Goal: Find contact information: Find contact information

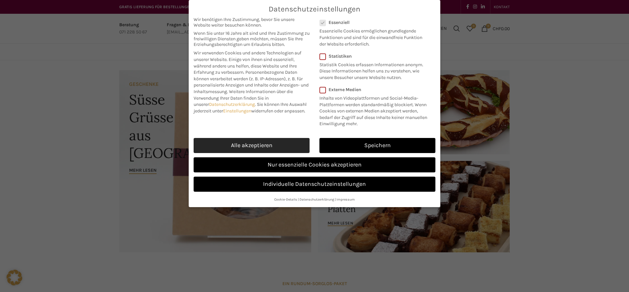
click at [249, 147] on link "Alle akzeptieren" at bounding box center [252, 145] width 116 height 15
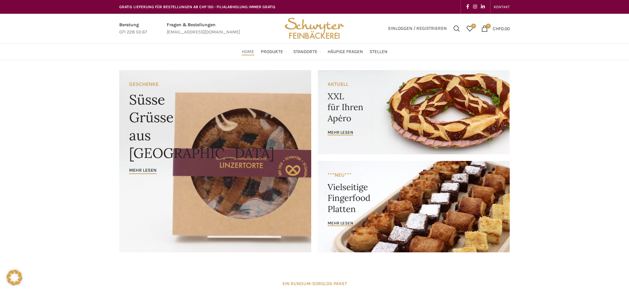
checkbox input "true"
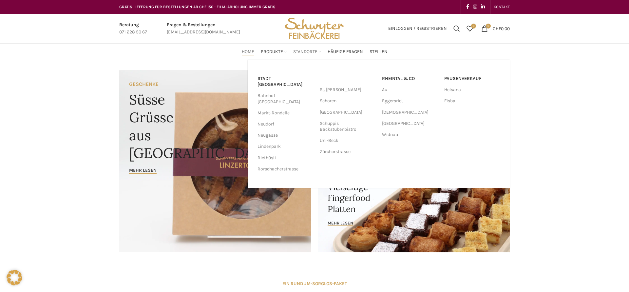
click at [309, 49] on span "Standorte" at bounding box center [305, 52] width 24 height 6
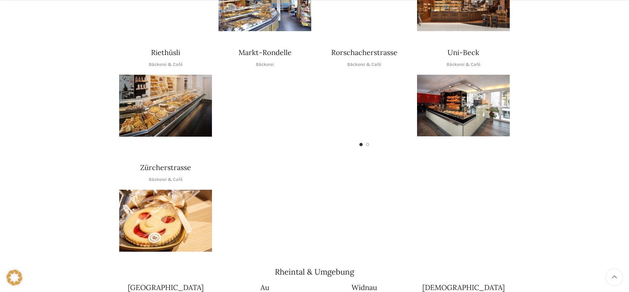
scroll to position [468, 0]
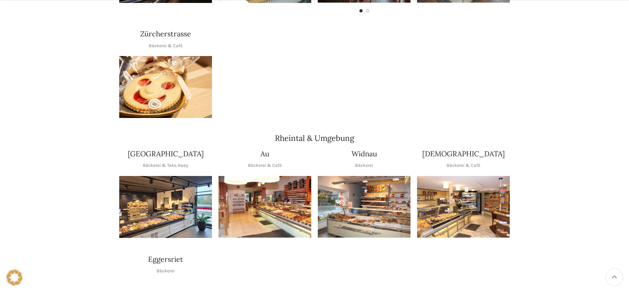
click at [461, 189] on img "1 / 1" at bounding box center [463, 207] width 93 height 62
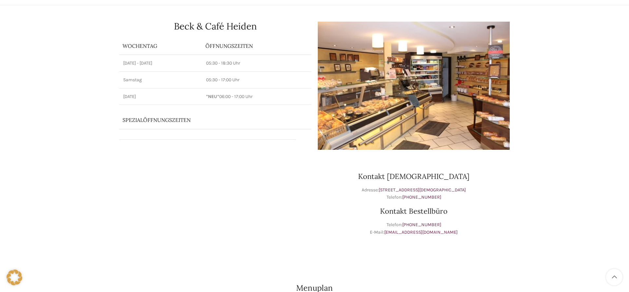
scroll to position [67, 0]
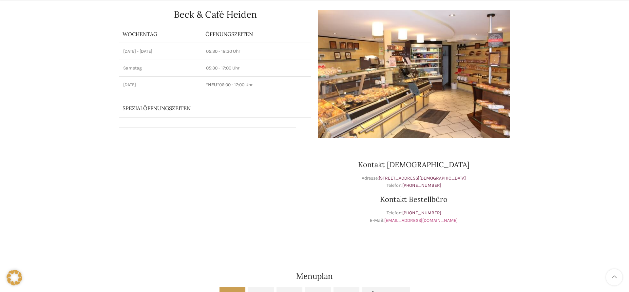
click at [412, 221] on link "[EMAIL_ADDRESS][DOMAIN_NAME]" at bounding box center [420, 220] width 73 height 6
